Goal: Task Accomplishment & Management: Manage account settings

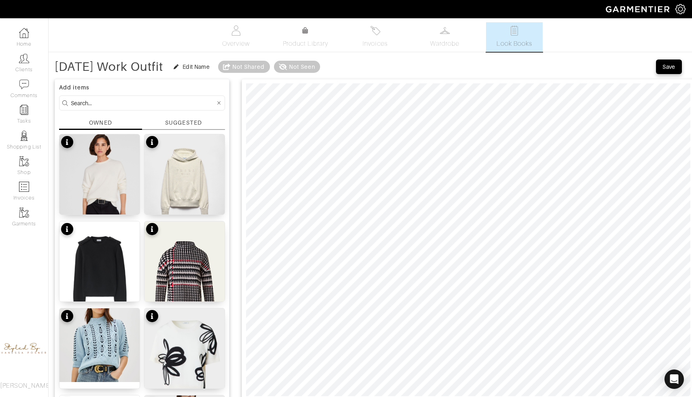
scroll to position [36, 0]
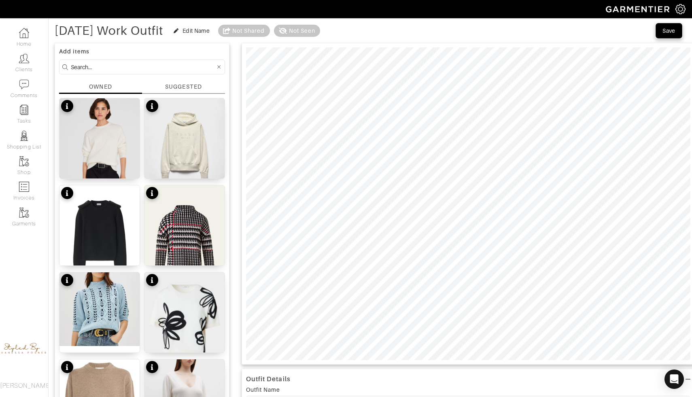
click at [669, 30] on div "Save" at bounding box center [669, 31] width 13 height 8
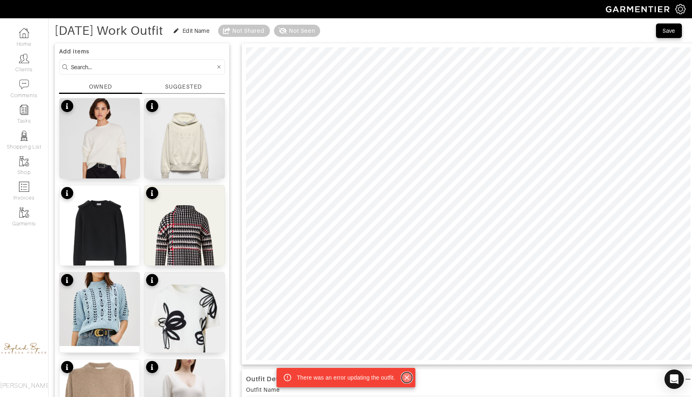
click at [410, 376] on icon "Close" at bounding box center [407, 378] width 8 height 8
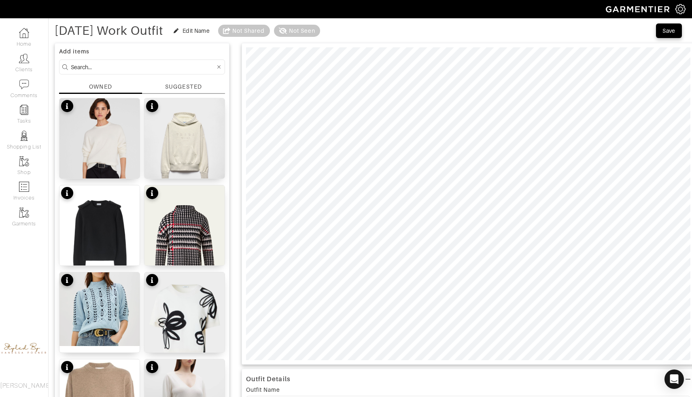
click at [317, 29] on div "Not Seen" at bounding box center [297, 31] width 46 height 12
click at [287, 31] on icon at bounding box center [283, 31] width 8 height 6
click at [265, 28] on div "Not Shared" at bounding box center [248, 31] width 33 height 8
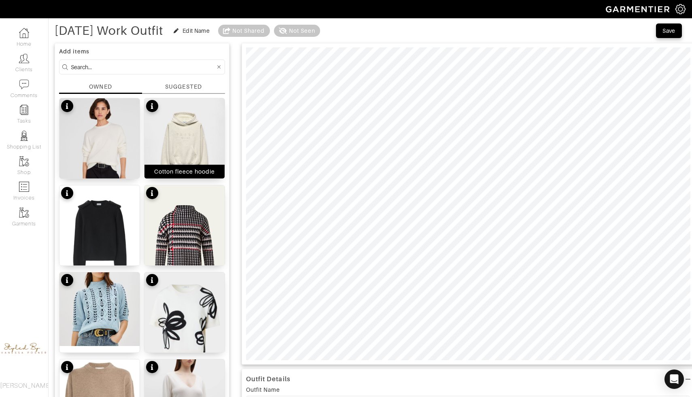
scroll to position [0, 0]
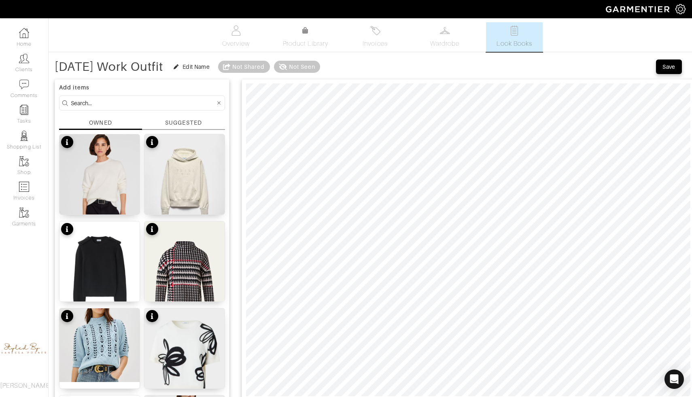
click at [523, 35] on link "Look Books" at bounding box center [514, 37] width 57 height 30
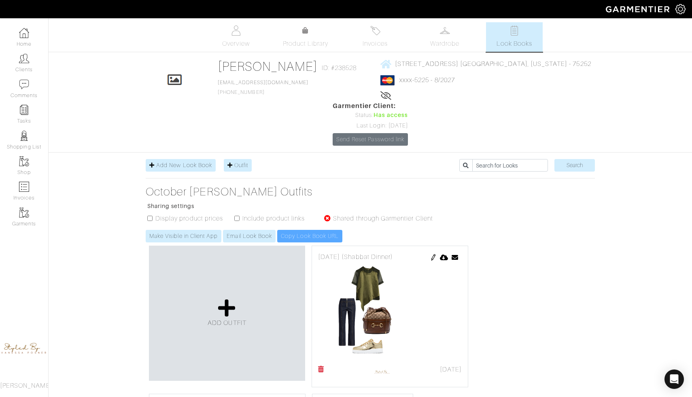
click at [677, 7] on img at bounding box center [681, 9] width 10 height 10
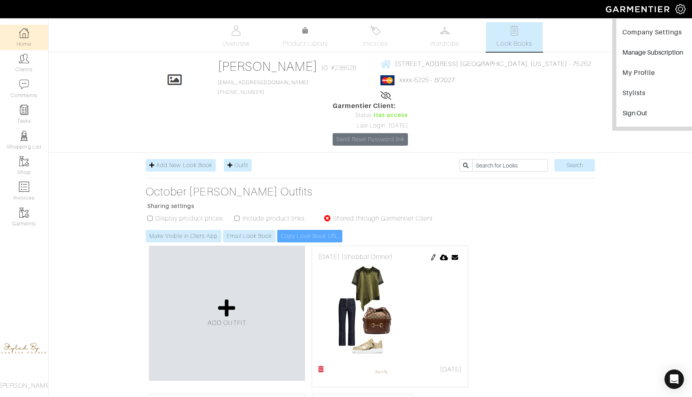
click at [31, 38] on link "Home" at bounding box center [24, 38] width 48 height 26
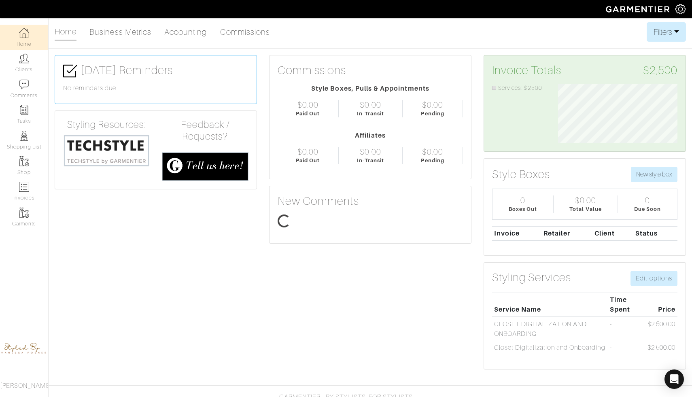
scroll to position [60, 132]
click at [22, 73] on link "Clients" at bounding box center [24, 63] width 48 height 26
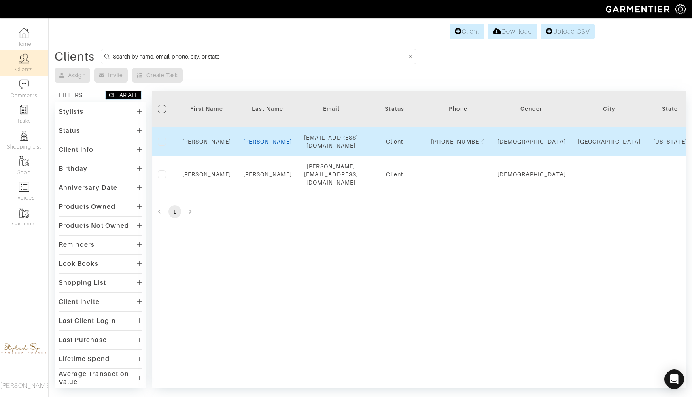
click at [261, 144] on link "Friedman" at bounding box center [267, 141] width 49 height 6
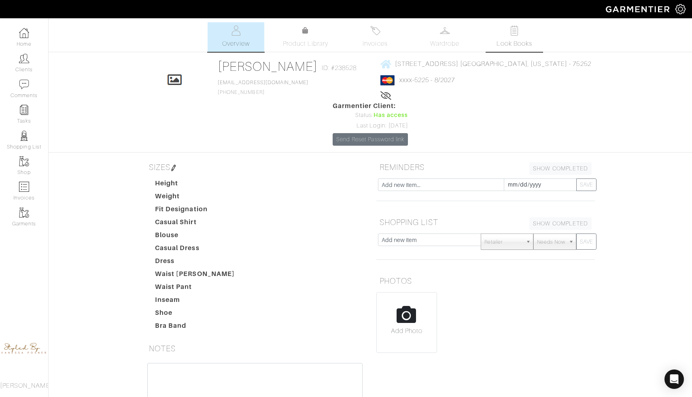
click at [518, 30] on img at bounding box center [515, 31] width 10 height 10
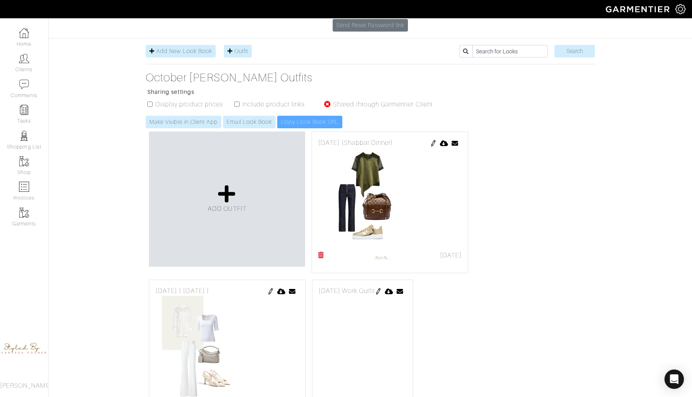
scroll to position [119, 0]
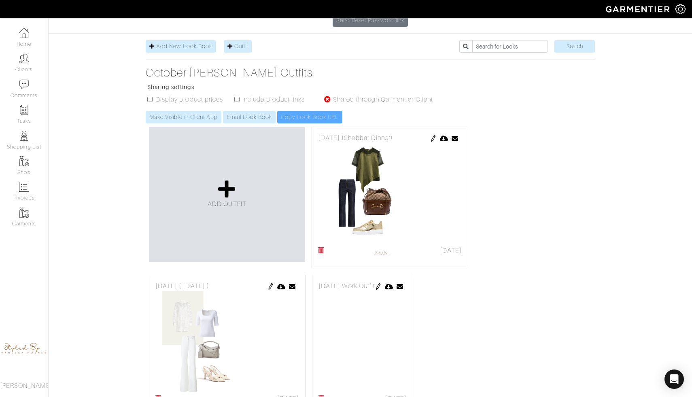
click at [382, 283] on img at bounding box center [378, 286] width 6 height 6
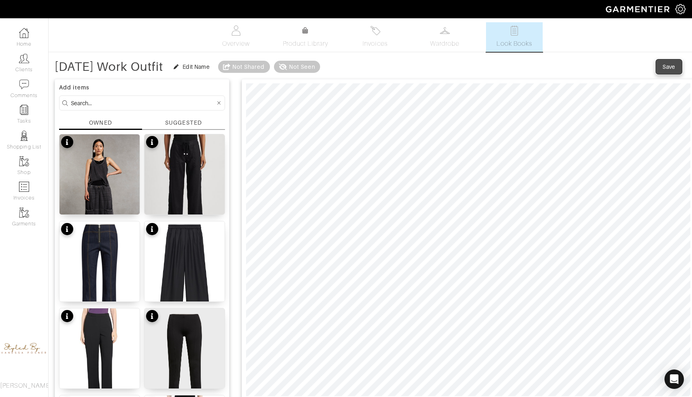
click at [674, 64] on div "Save" at bounding box center [669, 67] width 13 height 8
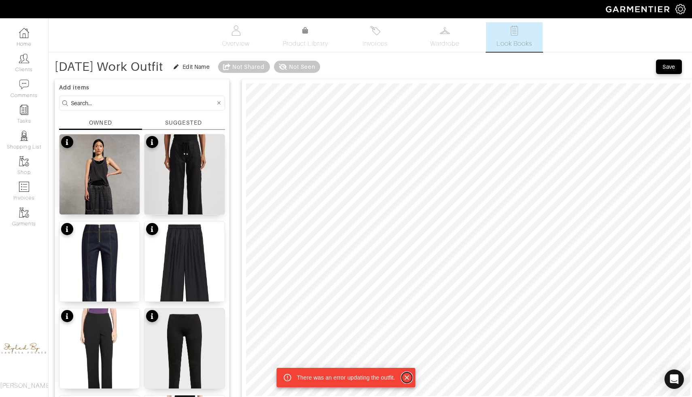
click at [408, 377] on icon "Close" at bounding box center [407, 377] width 5 height 5
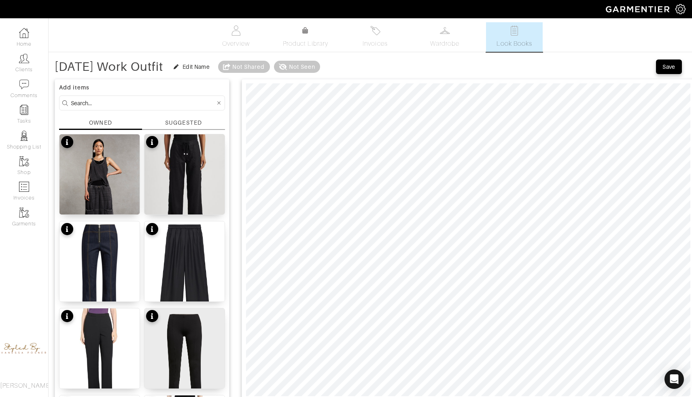
click at [682, 9] on img at bounding box center [681, 9] width 10 height 10
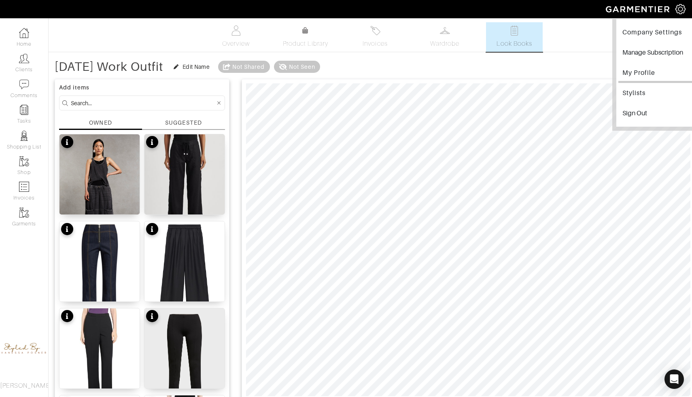
click at [645, 81] on link "My Profile" at bounding box center [658, 74] width 79 height 18
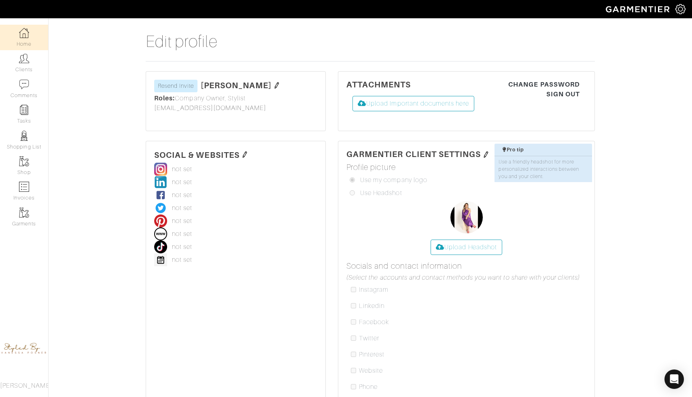
click at [27, 41] on link "Home" at bounding box center [24, 38] width 48 height 26
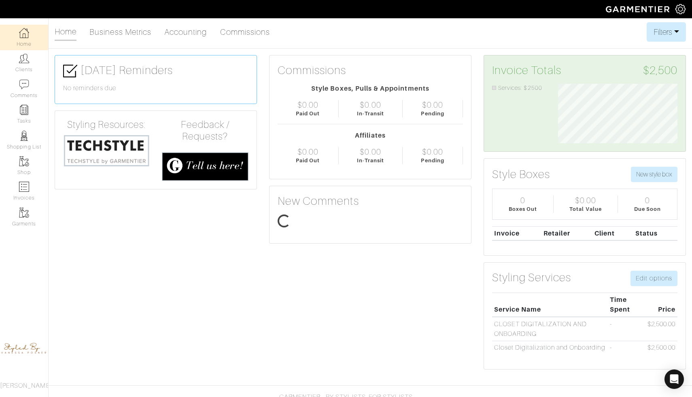
scroll to position [60, 132]
click at [29, 60] on img at bounding box center [24, 58] width 10 height 10
click at [21, 62] on img at bounding box center [24, 58] width 10 height 10
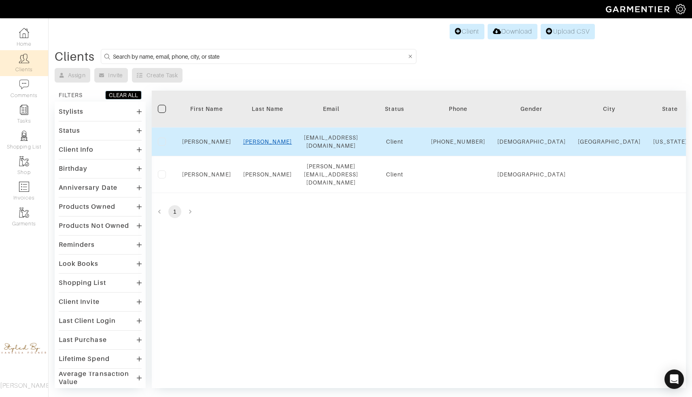
click at [264, 145] on link "Friedman" at bounding box center [267, 141] width 49 height 6
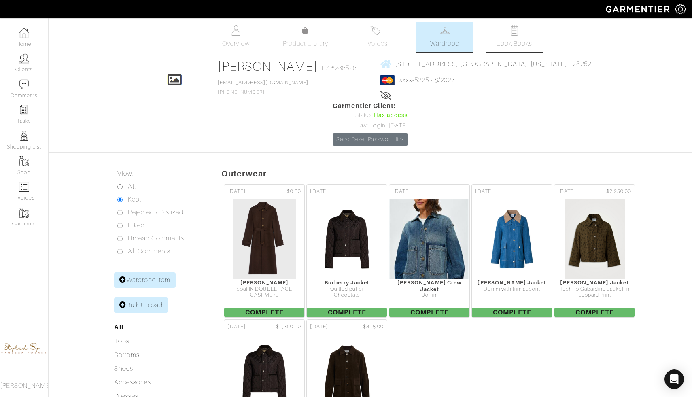
click at [507, 40] on span "Look Books" at bounding box center [515, 44] width 36 height 10
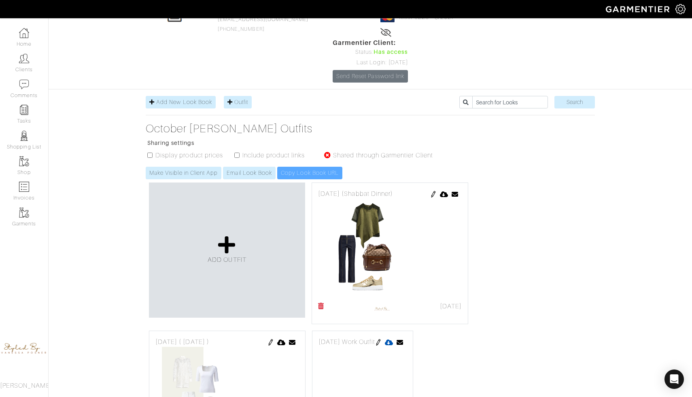
scroll to position [95, 0]
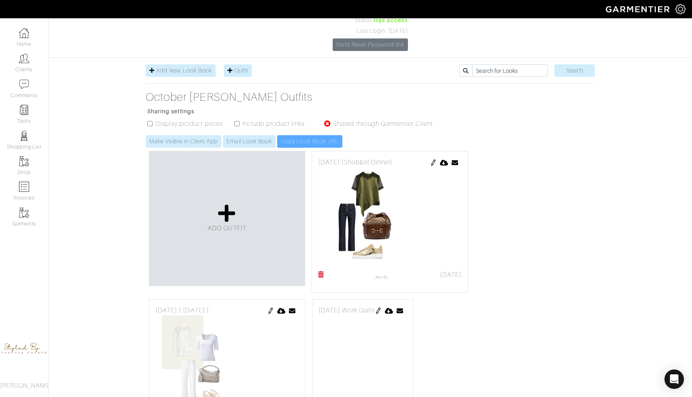
click at [382, 308] on img at bounding box center [378, 311] width 6 height 6
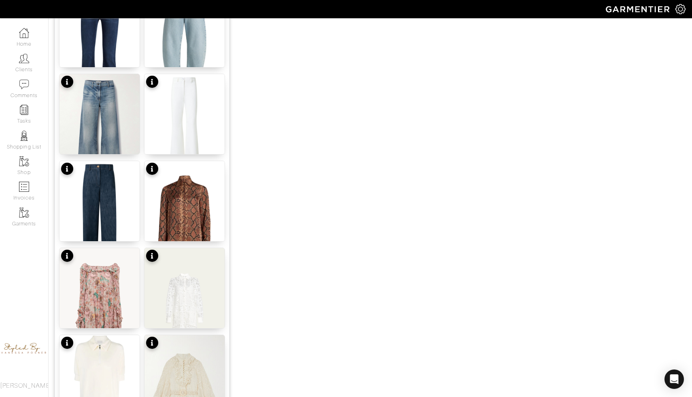
scroll to position [794, 0]
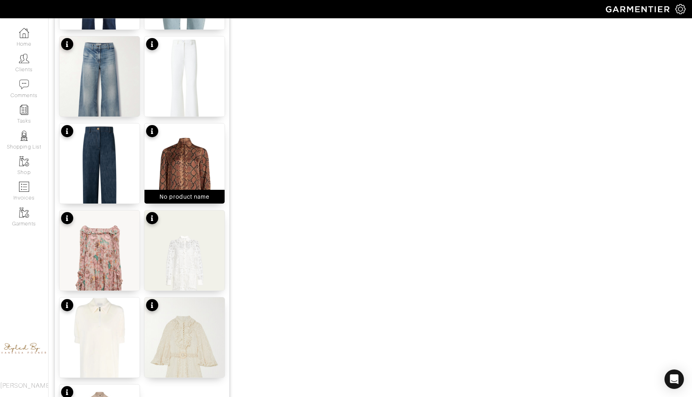
click at [177, 190] on div "No product name" at bounding box center [185, 197] width 80 height 14
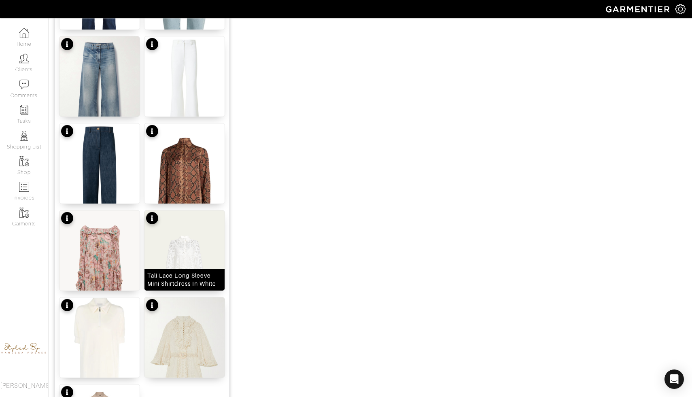
scroll to position [927, 0]
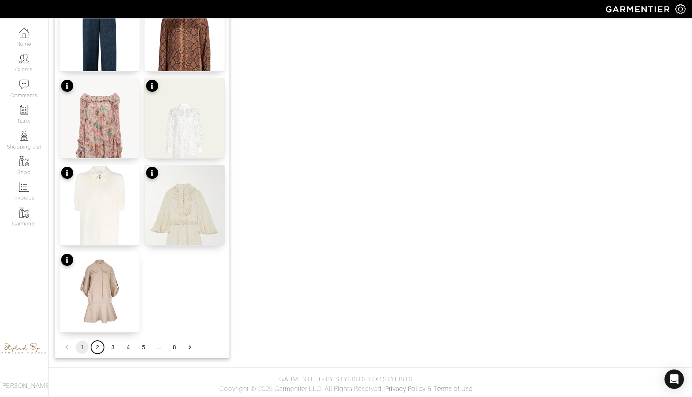
click at [100, 349] on button "2" at bounding box center [97, 347] width 13 height 13
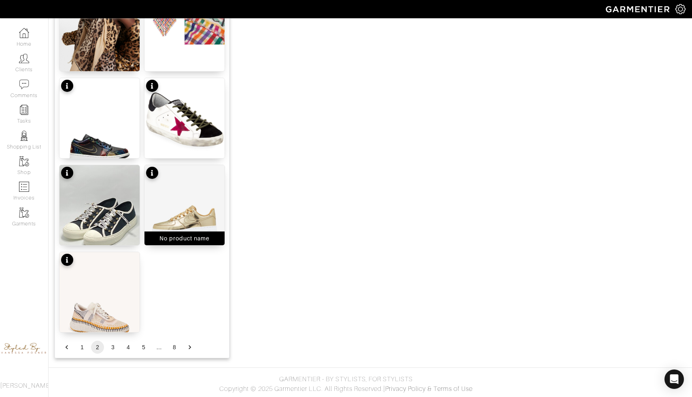
click at [173, 217] on img at bounding box center [185, 210] width 80 height 90
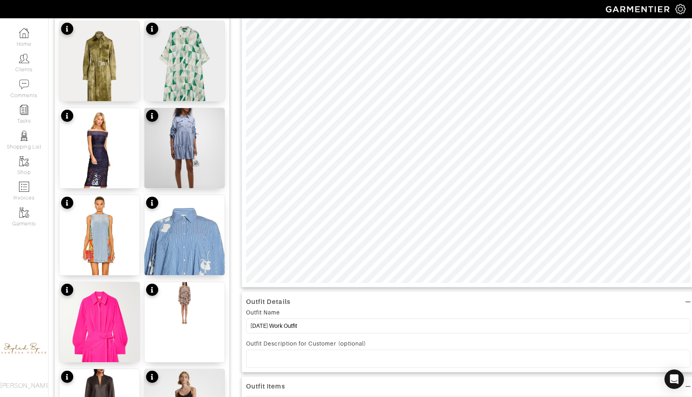
scroll to position [0, 0]
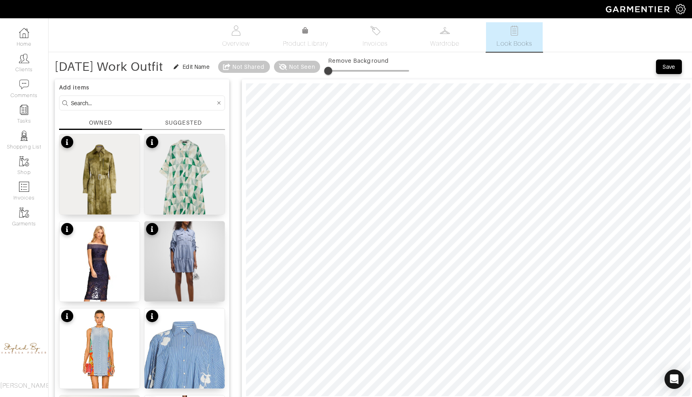
click at [367, 71] on span at bounding box center [368, 71] width 81 height 12
click at [344, 74] on span at bounding box center [340, 71] width 8 height 8
type input "13"
click at [344, 68] on span at bounding box center [340, 71] width 8 height 8
click at [672, 68] on div "Save" at bounding box center [669, 67] width 13 height 8
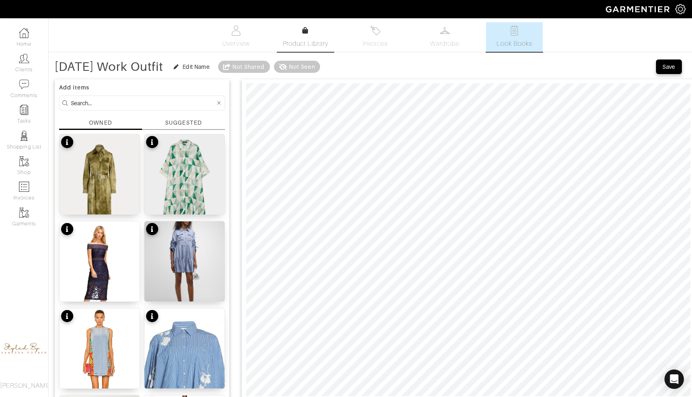
click at [301, 33] on link "Product Library" at bounding box center [305, 37] width 57 height 23
